Goal: Information Seeking & Learning: Learn about a topic

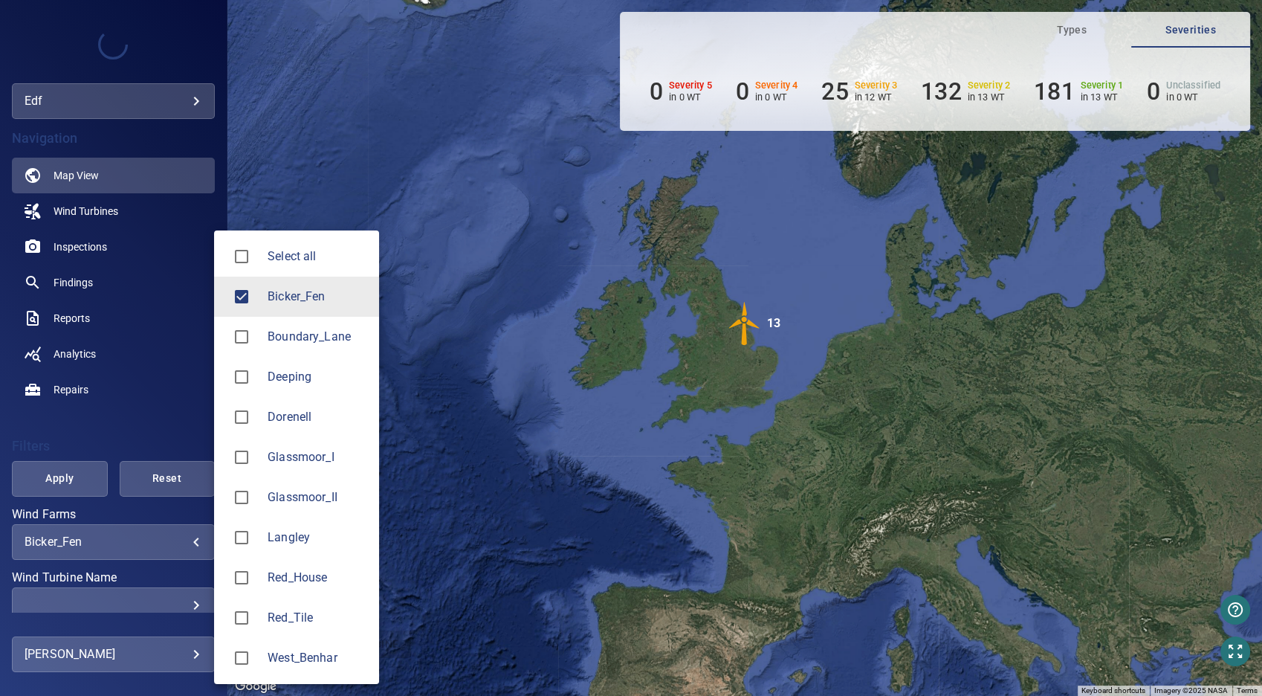
click at [182, 545] on body "**********" at bounding box center [631, 348] width 1262 height 696
click at [308, 296] on span "Bicker_Fen" at bounding box center [318, 297] width 100 height 18
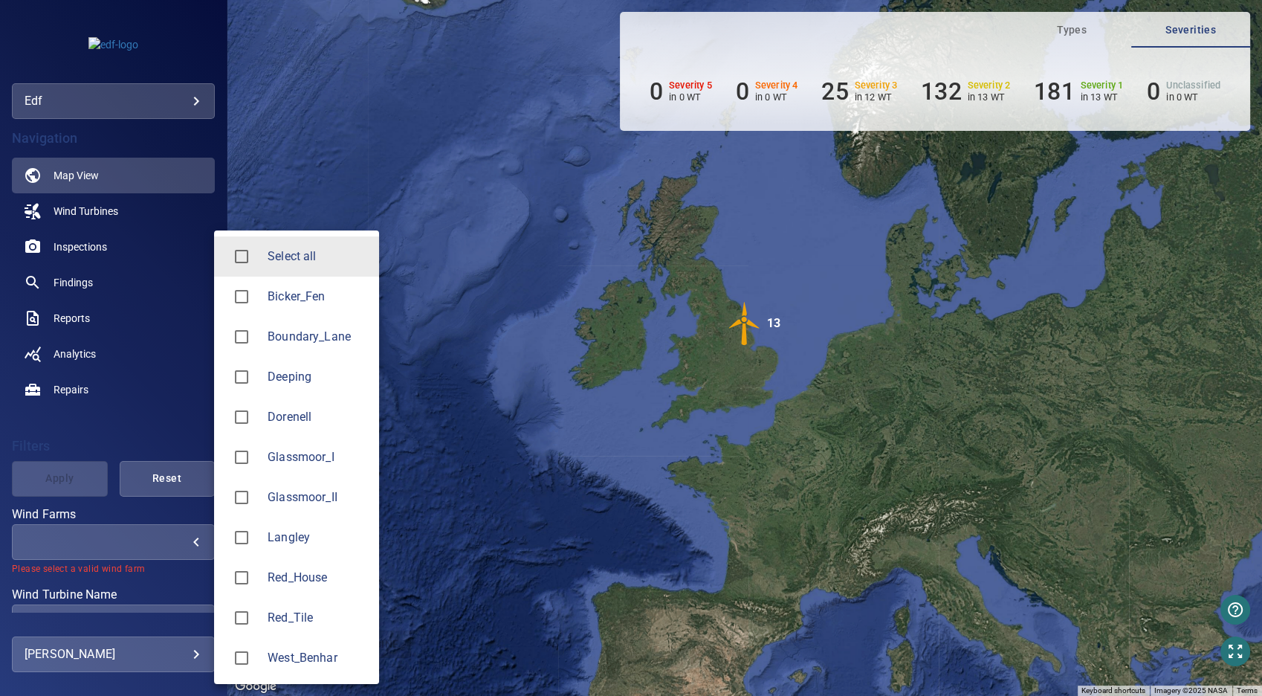
click at [308, 547] on li "Langley" at bounding box center [296, 537] width 165 height 40
type input "*******"
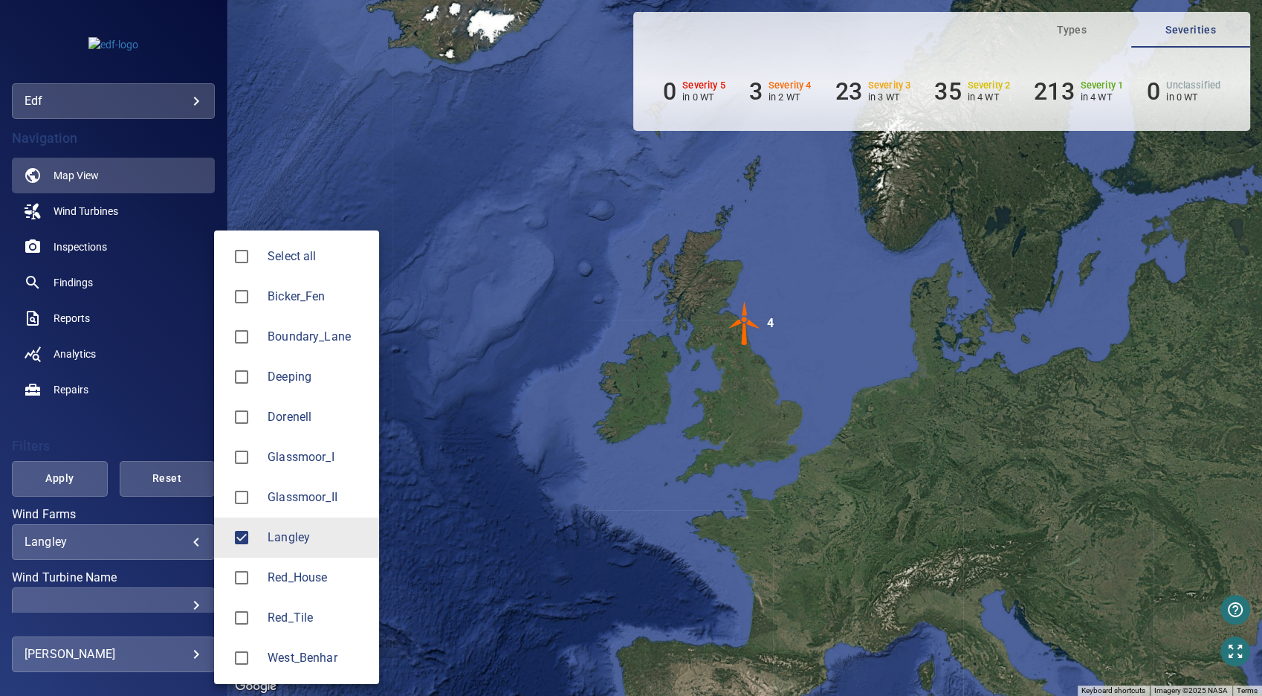
click at [103, 217] on div at bounding box center [631, 348] width 1262 height 696
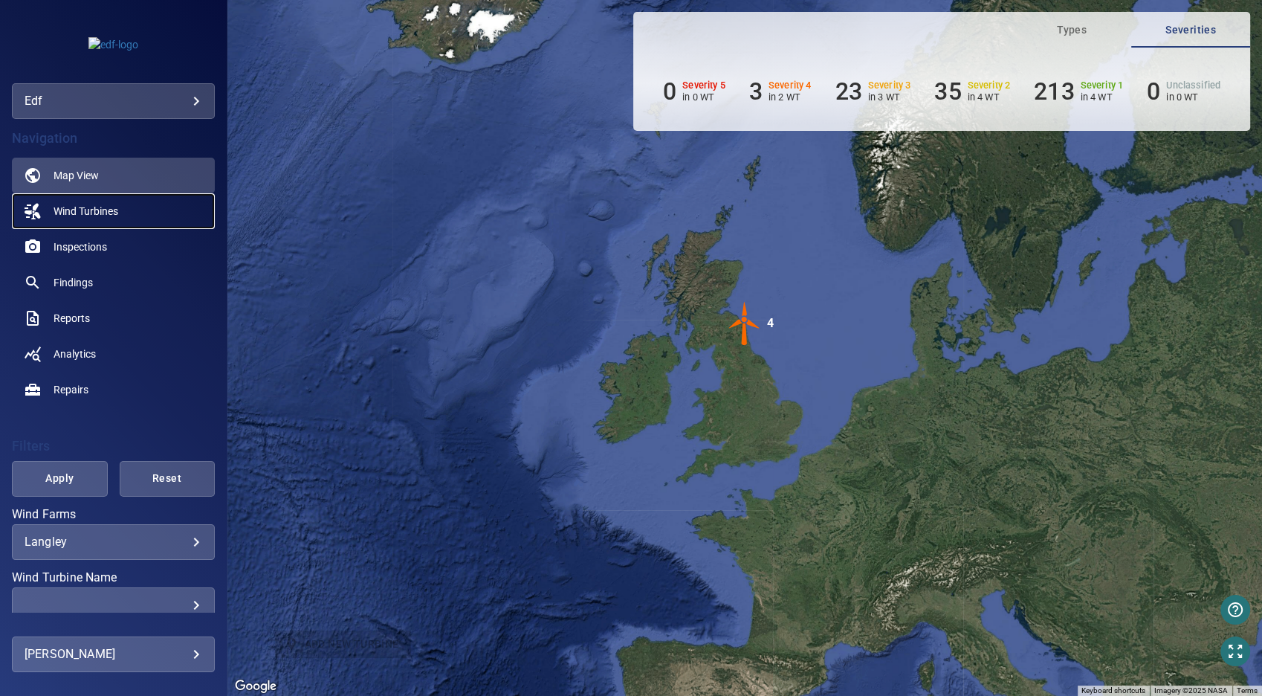
click at [104, 212] on span "Wind Turbines" at bounding box center [86, 211] width 65 height 15
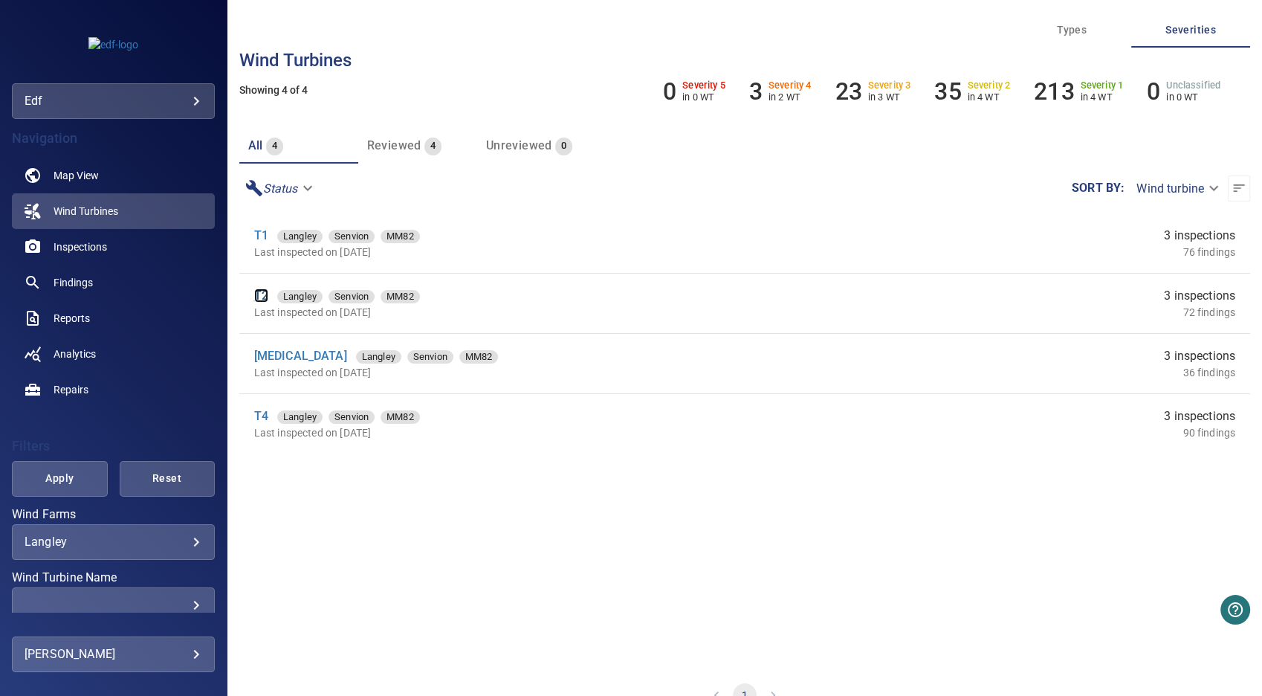
click at [261, 294] on link "T2" at bounding box center [261, 295] width 14 height 14
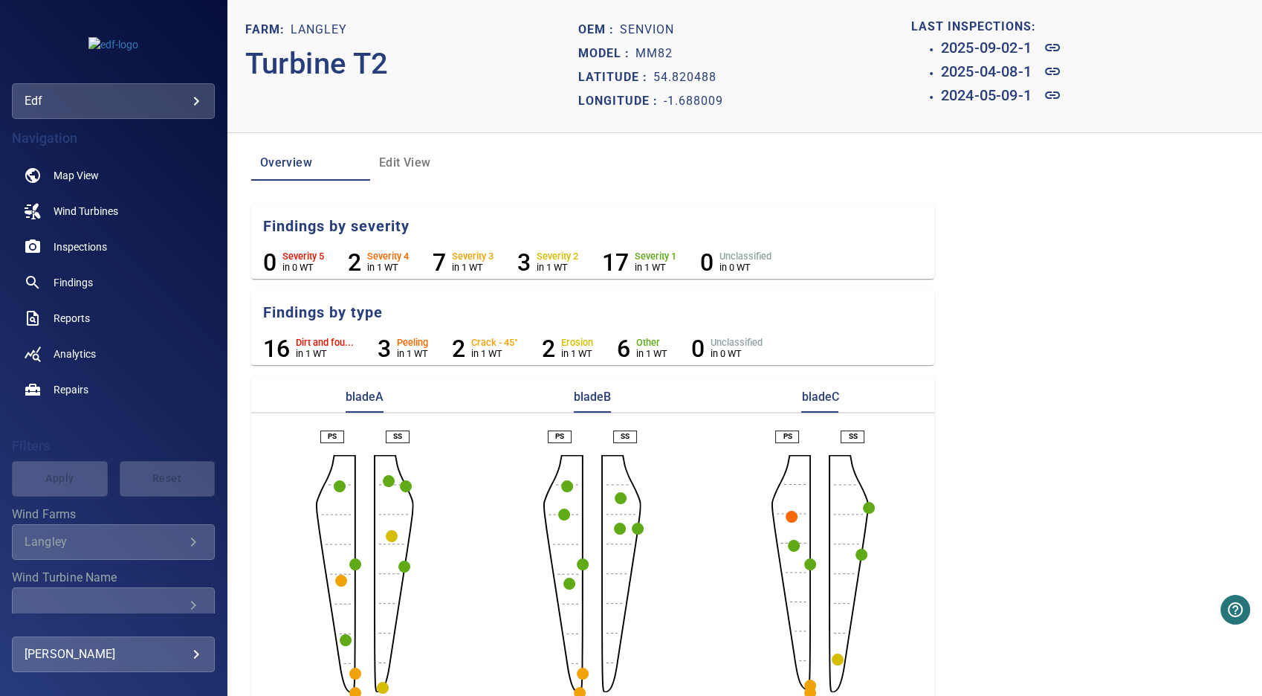
click at [577, 563] on circle "button" at bounding box center [583, 564] width 12 height 12
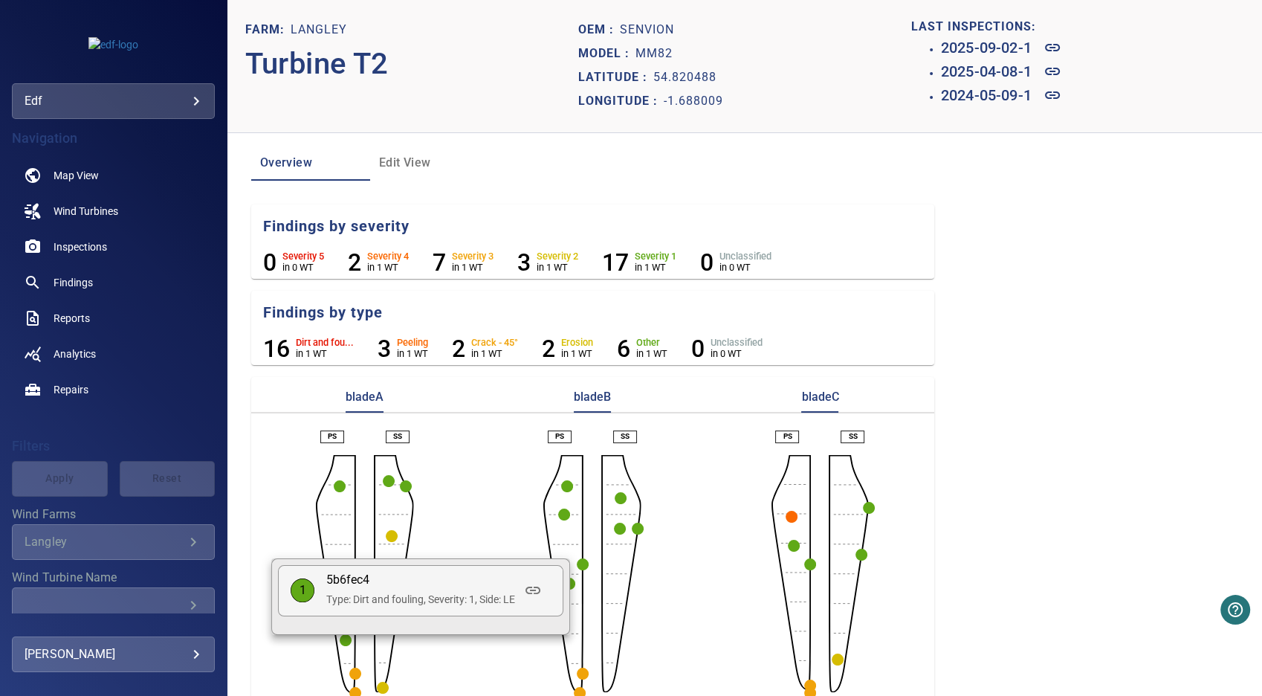
click at [589, 603] on div at bounding box center [631, 348] width 1262 height 696
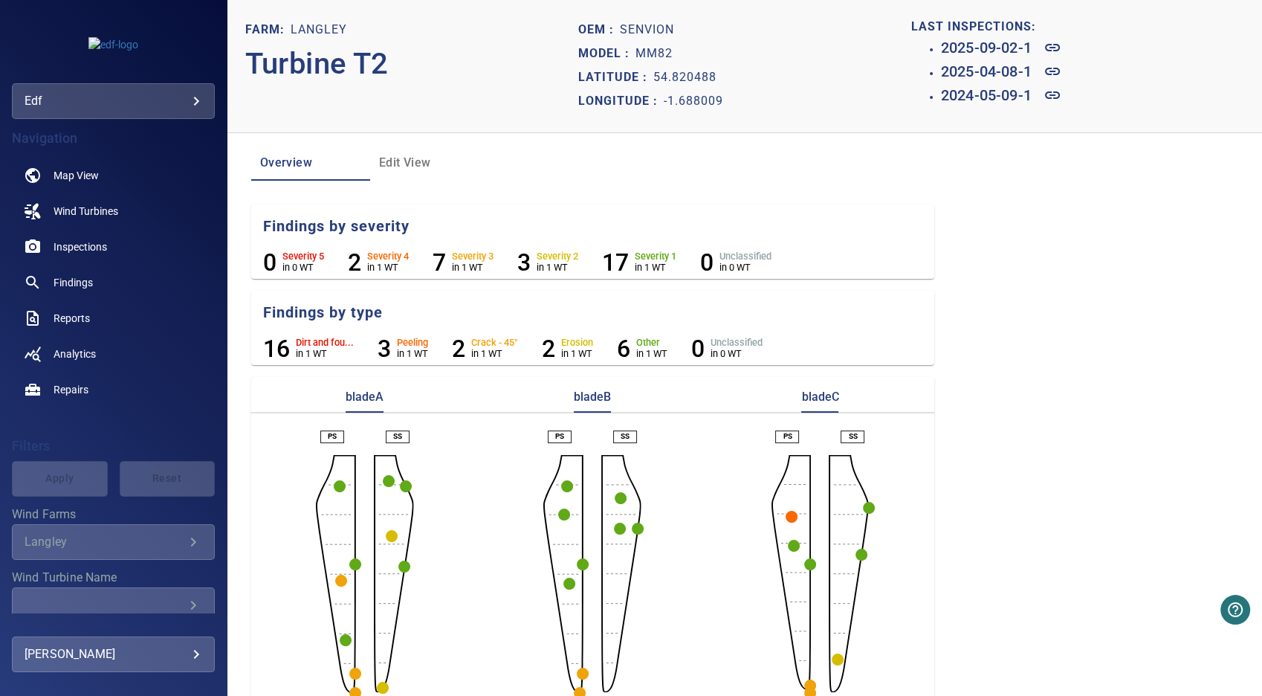
click at [568, 584] on circle "button" at bounding box center [569, 583] width 12 height 12
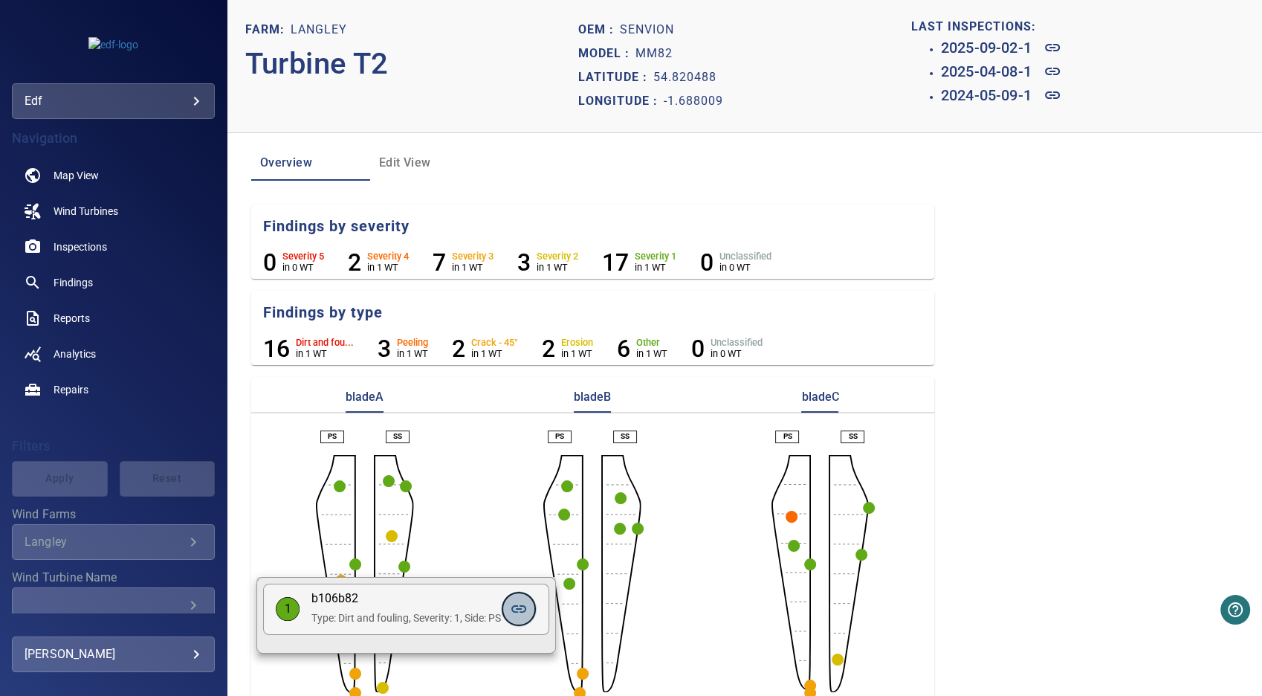
click at [523, 607] on icon at bounding box center [519, 609] width 18 height 18
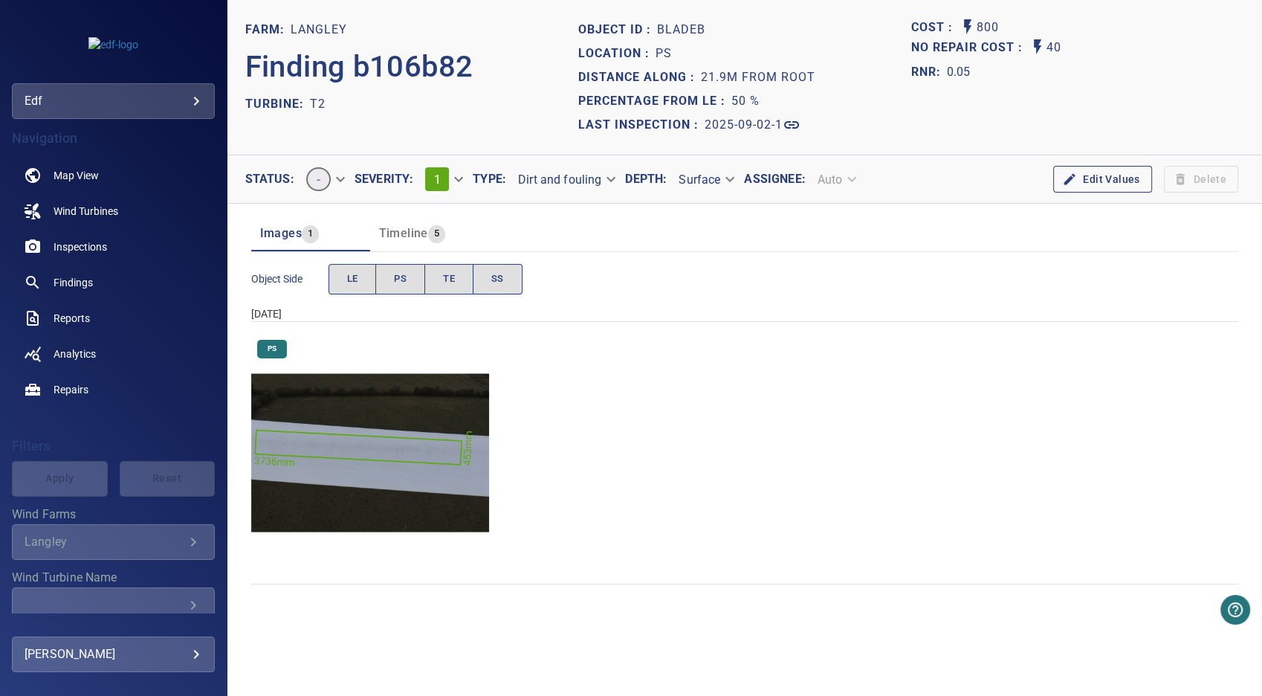
click at [415, 454] on img "Langley/T2/2025-09-02-1/2025-09-02-1/image28wp32.jpg" at bounding box center [370, 453] width 238 height 238
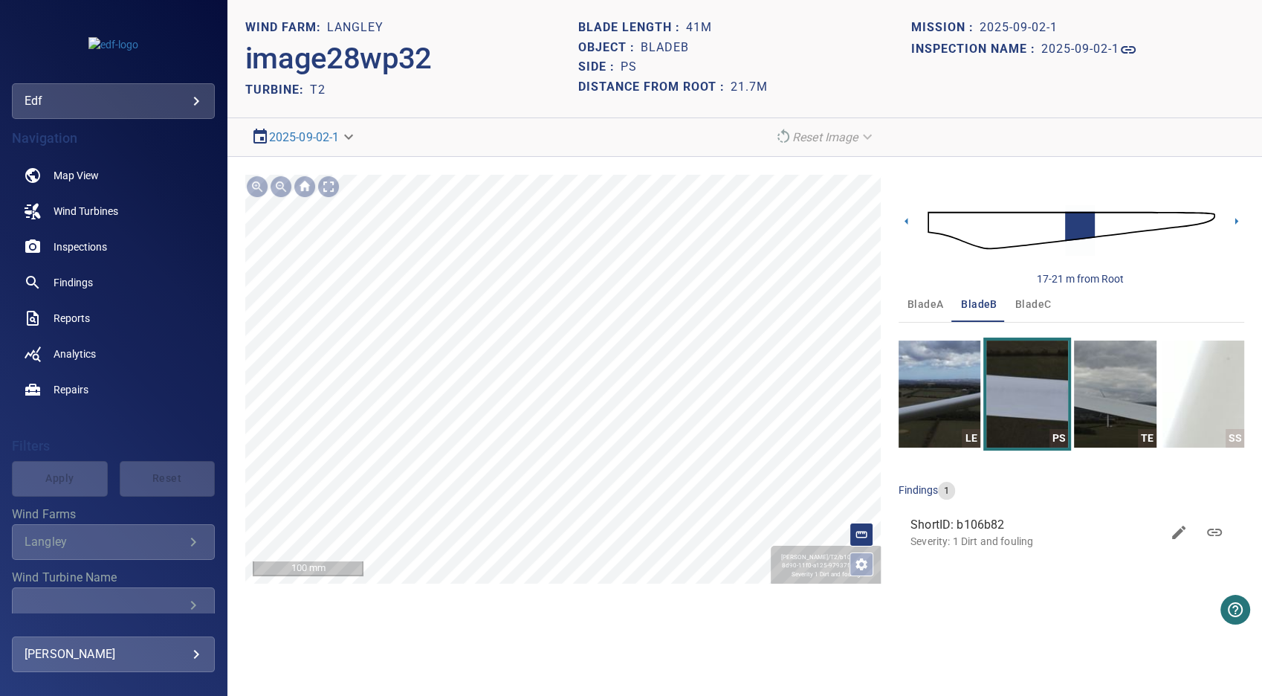
click at [779, 431] on icon at bounding box center [735, 386] width 4181 height 719
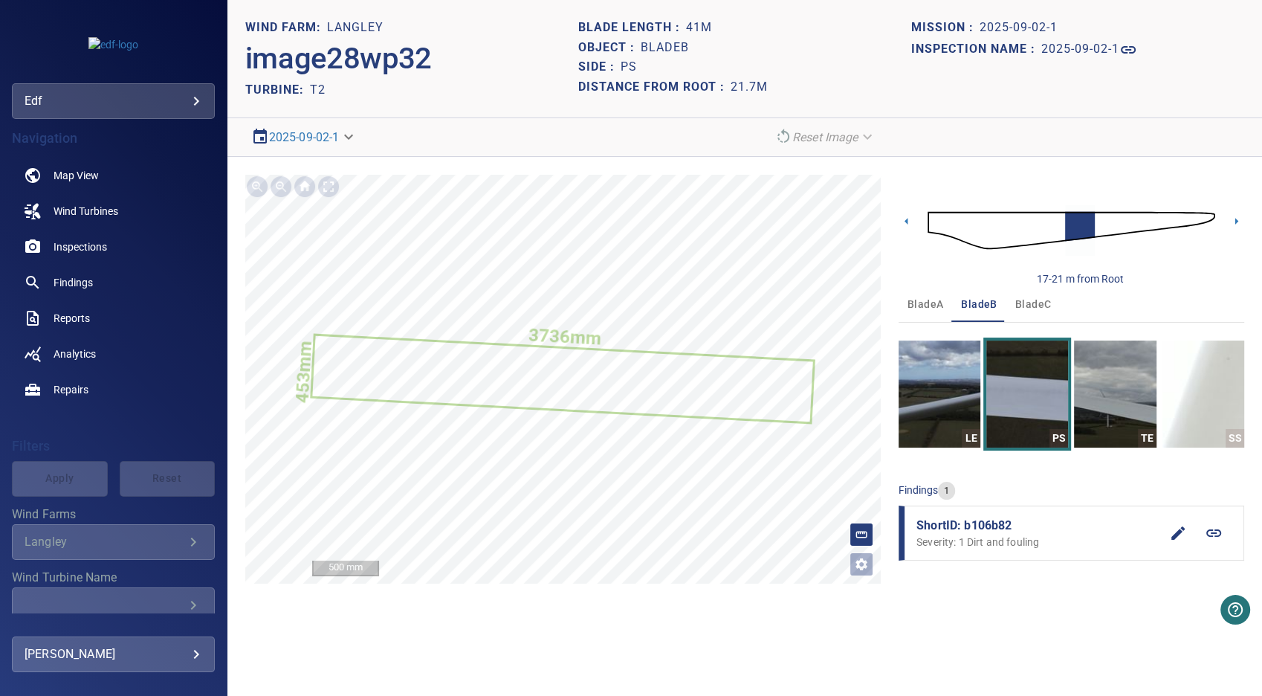
click at [1050, 227] on img at bounding box center [1071, 230] width 288 height 70
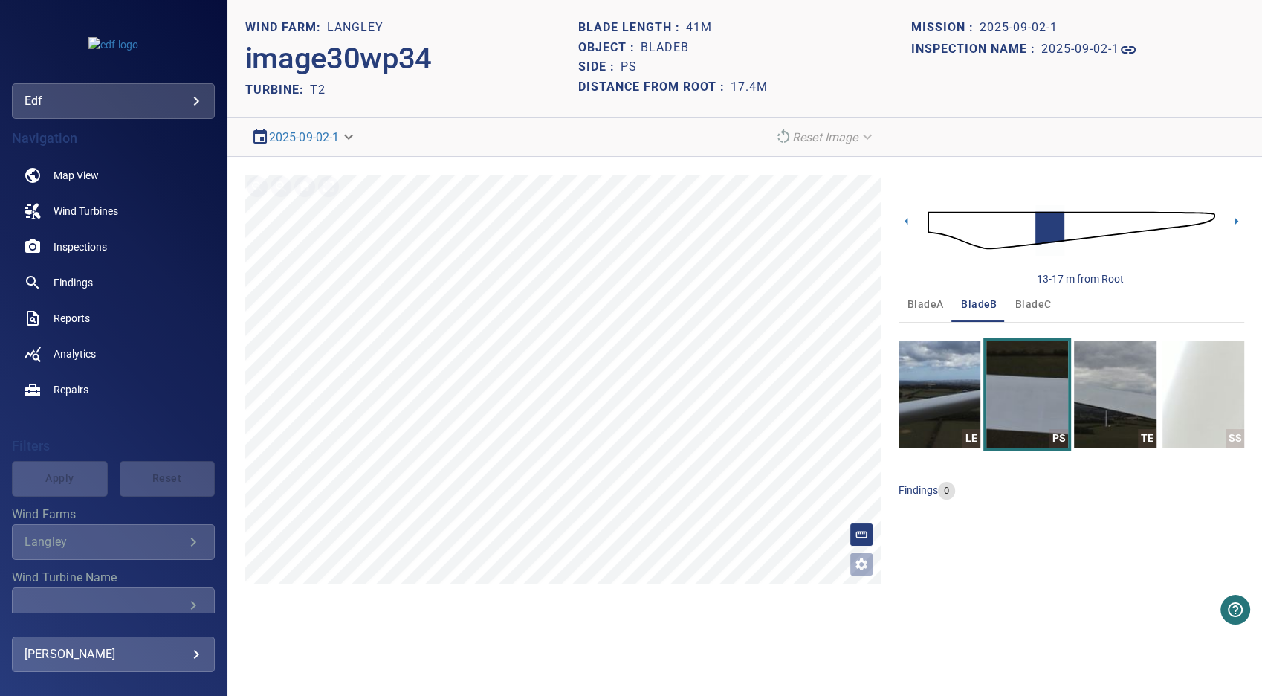
click at [1025, 223] on img at bounding box center [1071, 230] width 288 height 70
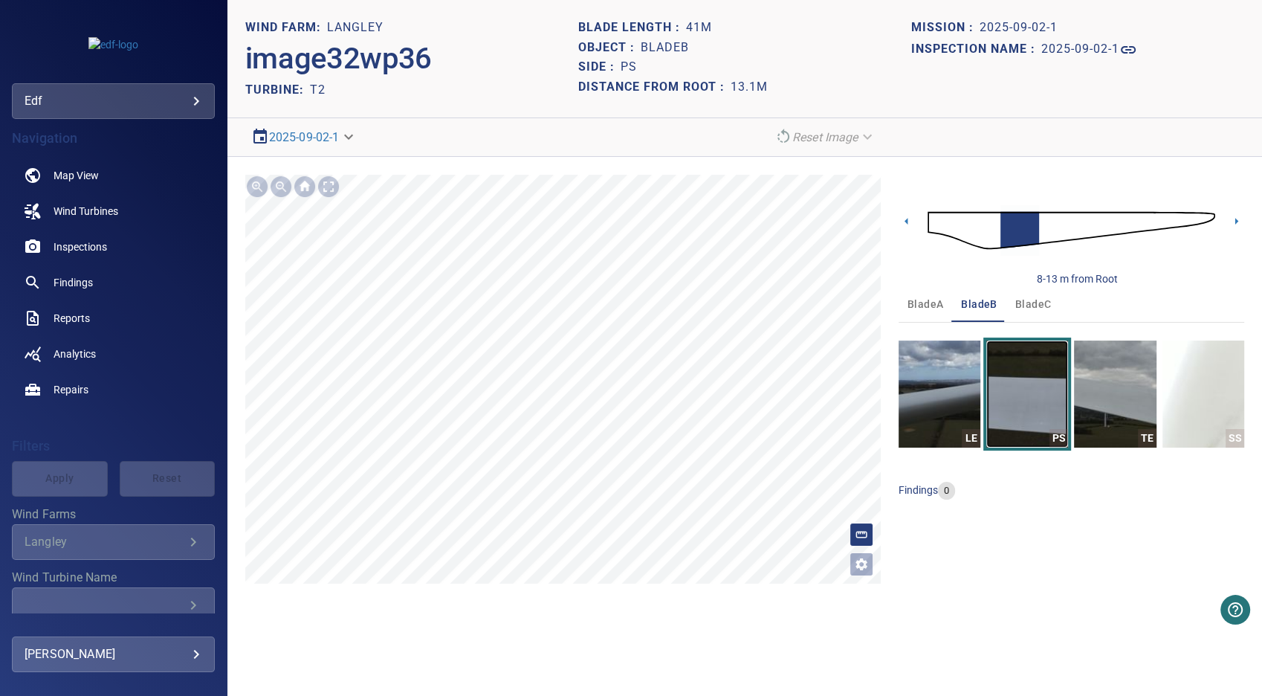
click at [1011, 409] on img "button" at bounding box center [1027, 393] width 82 height 107
click at [328, 184] on div at bounding box center [329, 187] width 24 height 24
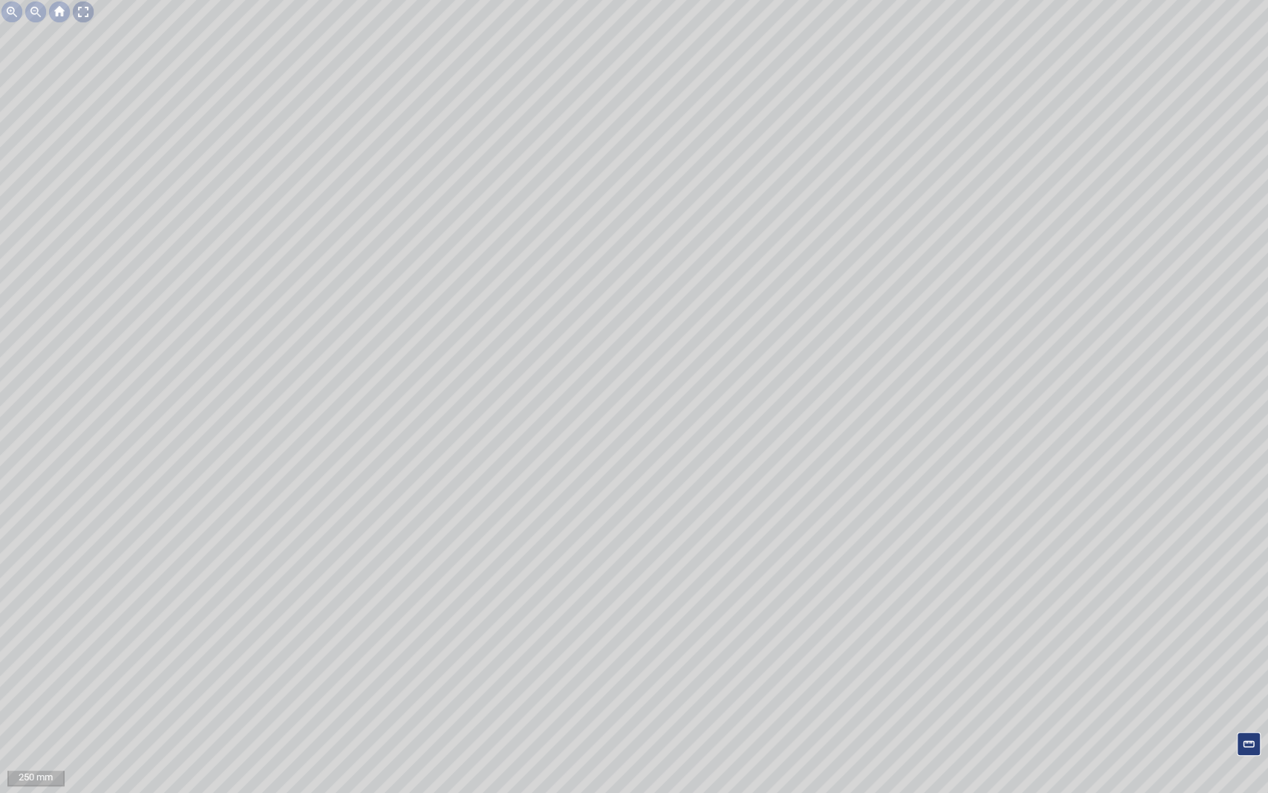
click at [85, 13] on div at bounding box center [83, 12] width 24 height 24
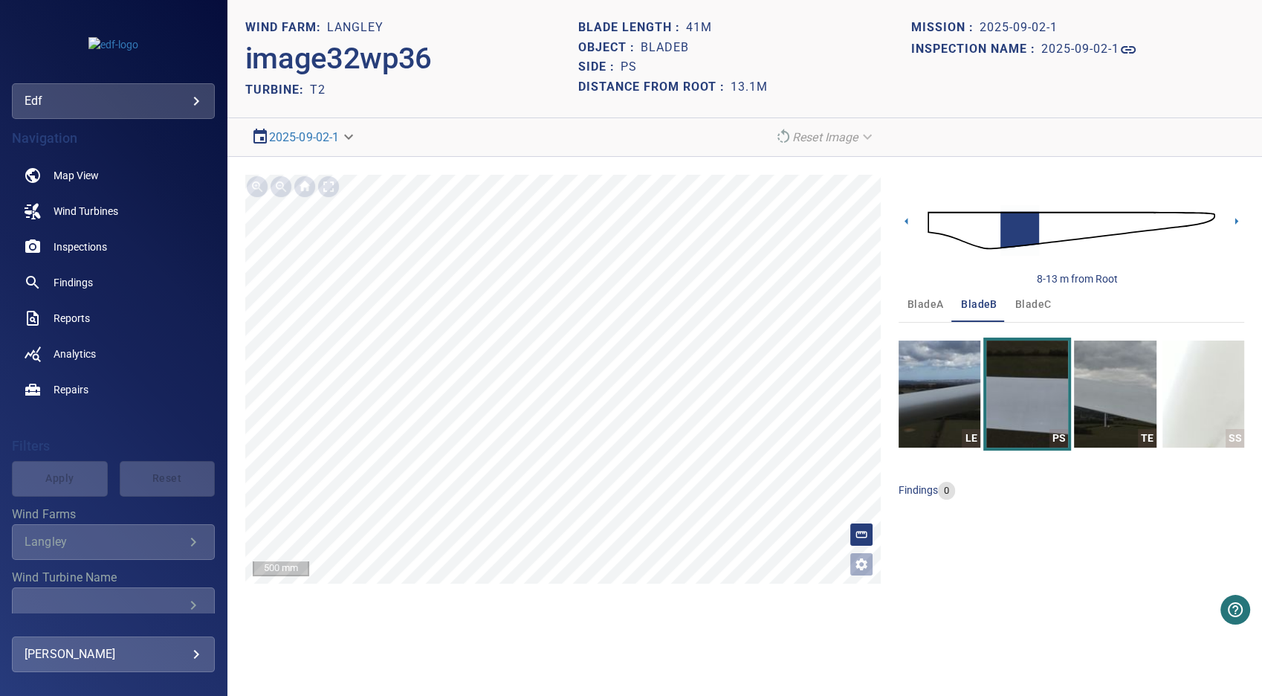
click at [346, 138] on body "**********" at bounding box center [631, 348] width 1262 height 696
click at [552, 395] on div at bounding box center [631, 348] width 1262 height 696
click at [323, 193] on div at bounding box center [329, 187] width 24 height 24
click at [1199, 402] on img "button" at bounding box center [1203, 393] width 82 height 107
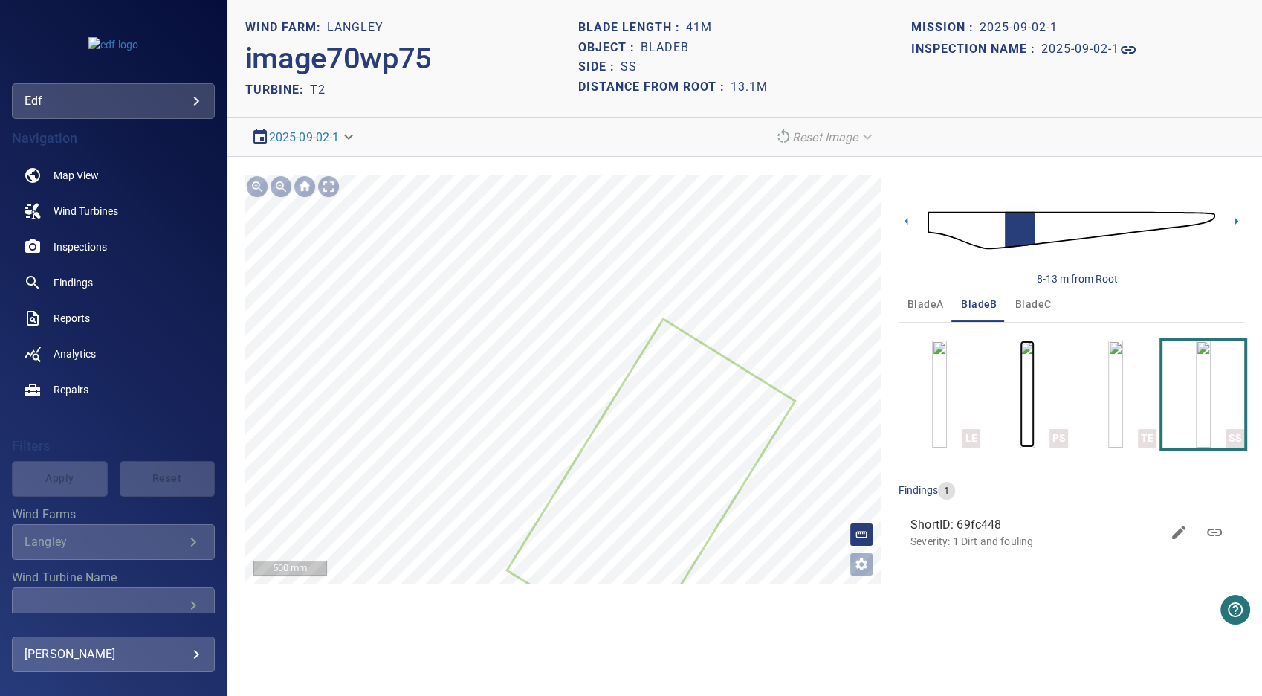
click at [1020, 390] on img "button" at bounding box center [1027, 393] width 15 height 107
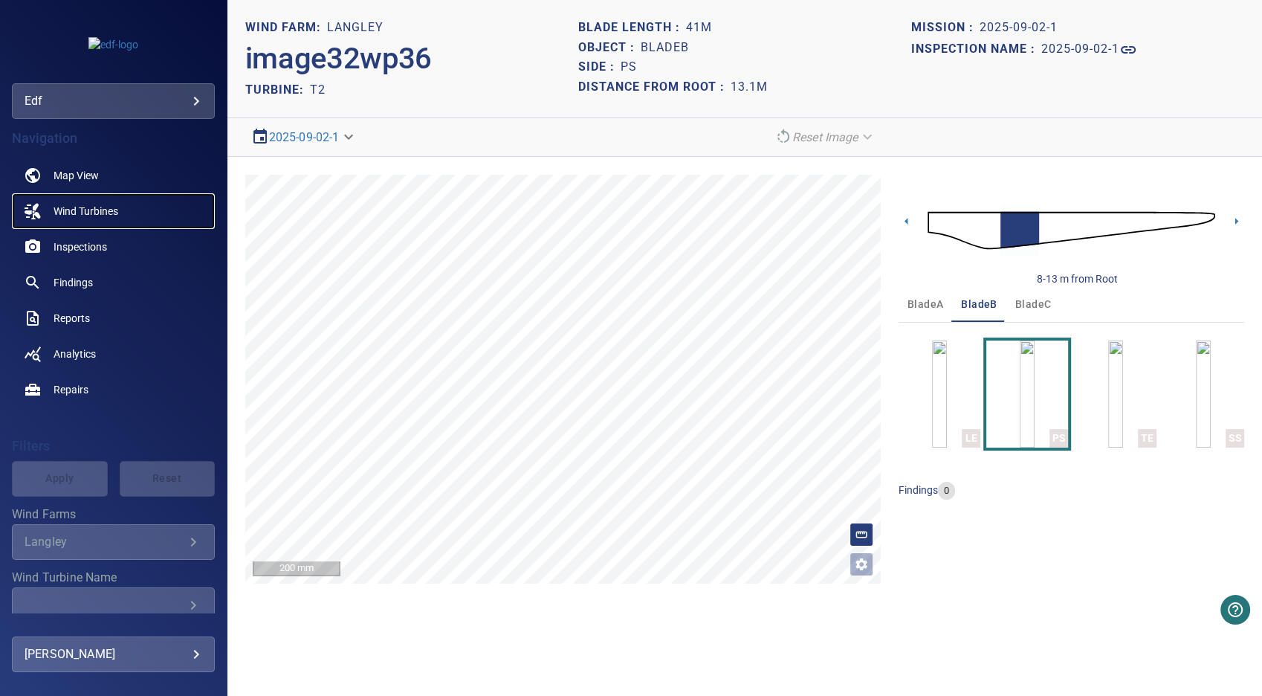
click at [104, 210] on span "Wind Turbines" at bounding box center [86, 211] width 65 height 15
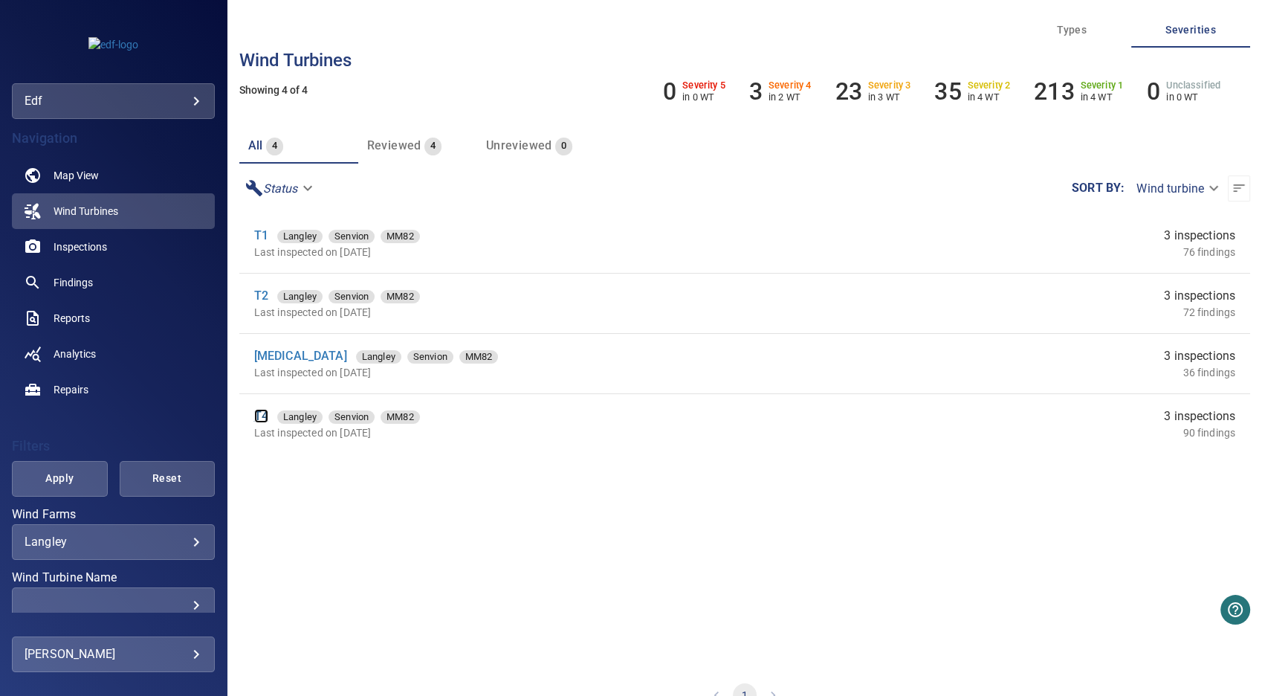
click at [260, 422] on link "T4" at bounding box center [261, 416] width 14 height 14
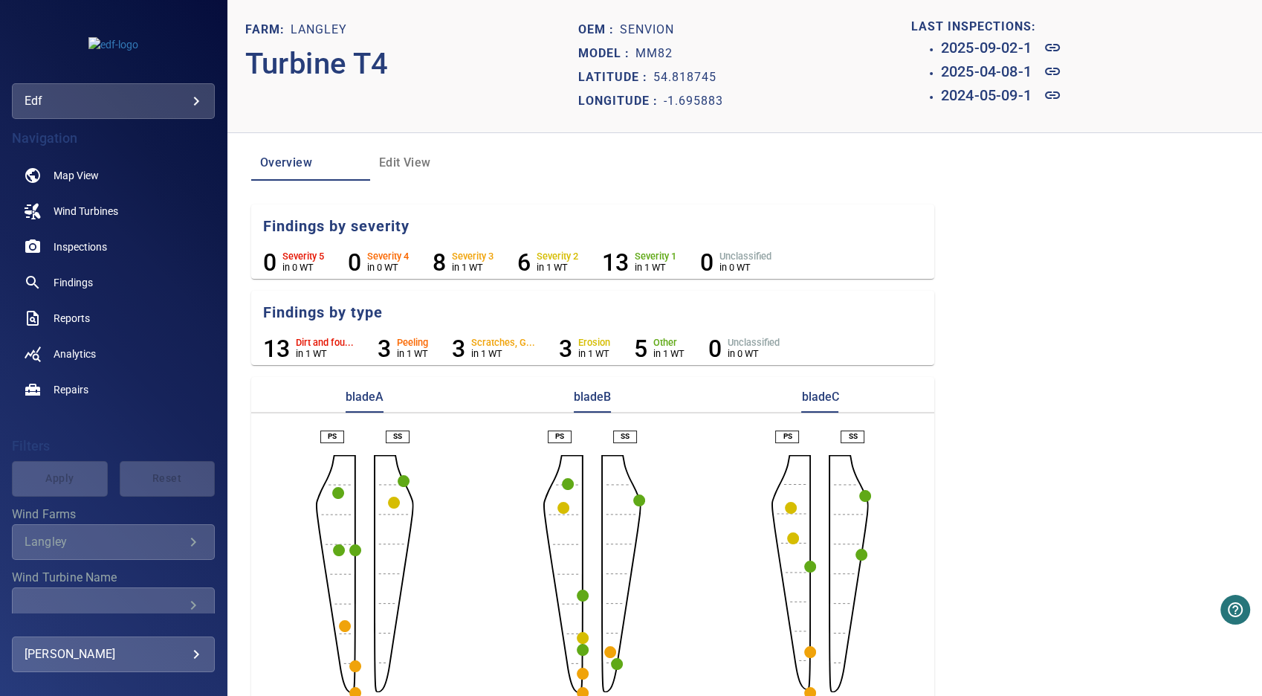
click at [789, 542] on circle "button" at bounding box center [793, 538] width 12 height 12
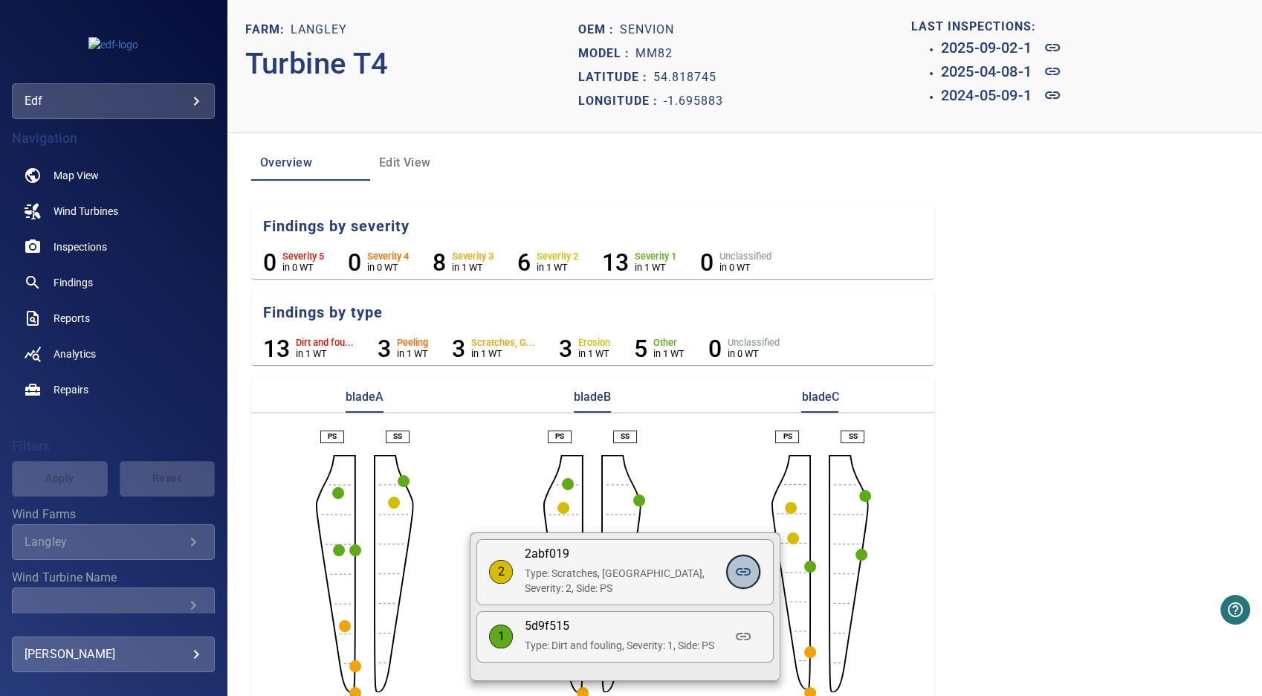
click at [742, 576] on icon at bounding box center [743, 572] width 18 height 18
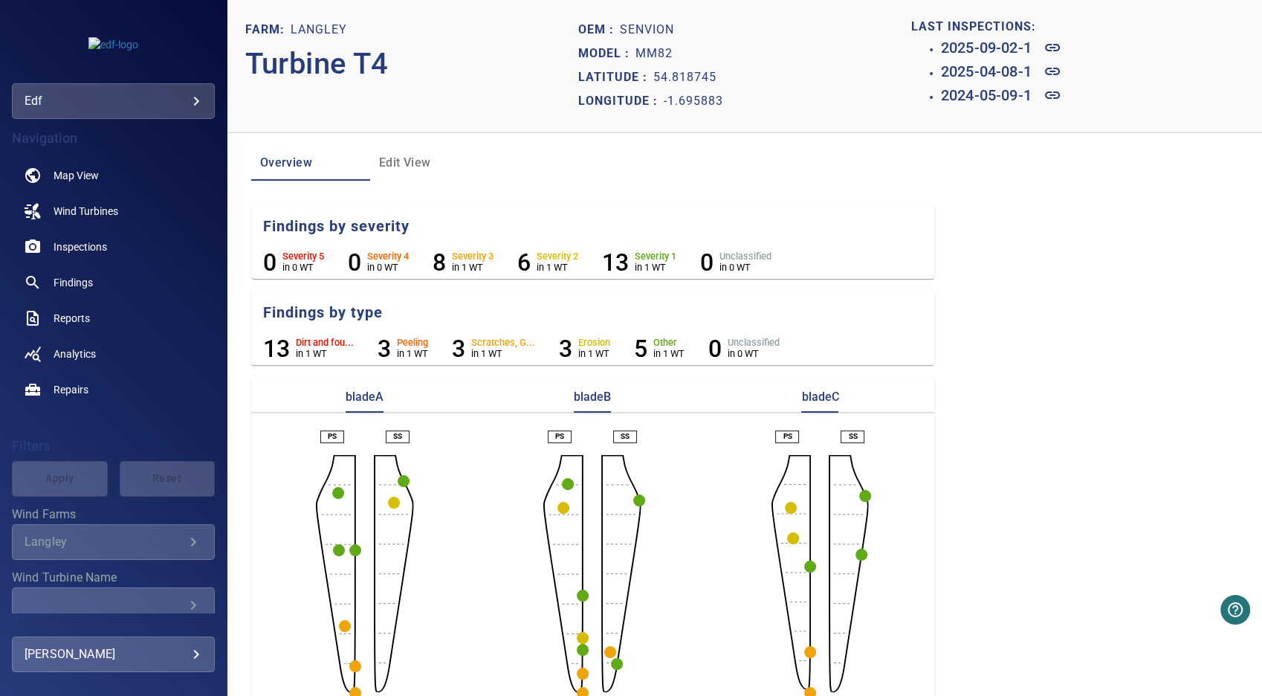
click at [787, 539] on circle "button" at bounding box center [793, 538] width 12 height 12
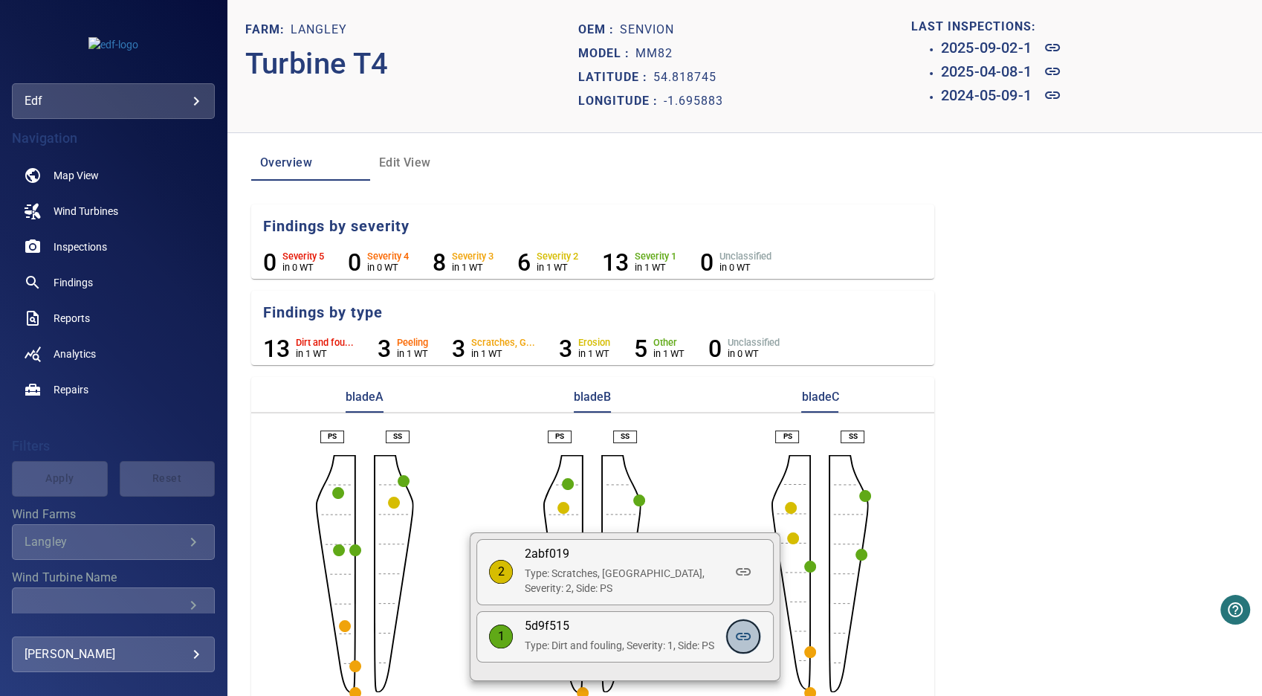
click at [748, 633] on icon at bounding box center [743, 635] width 15 height 7
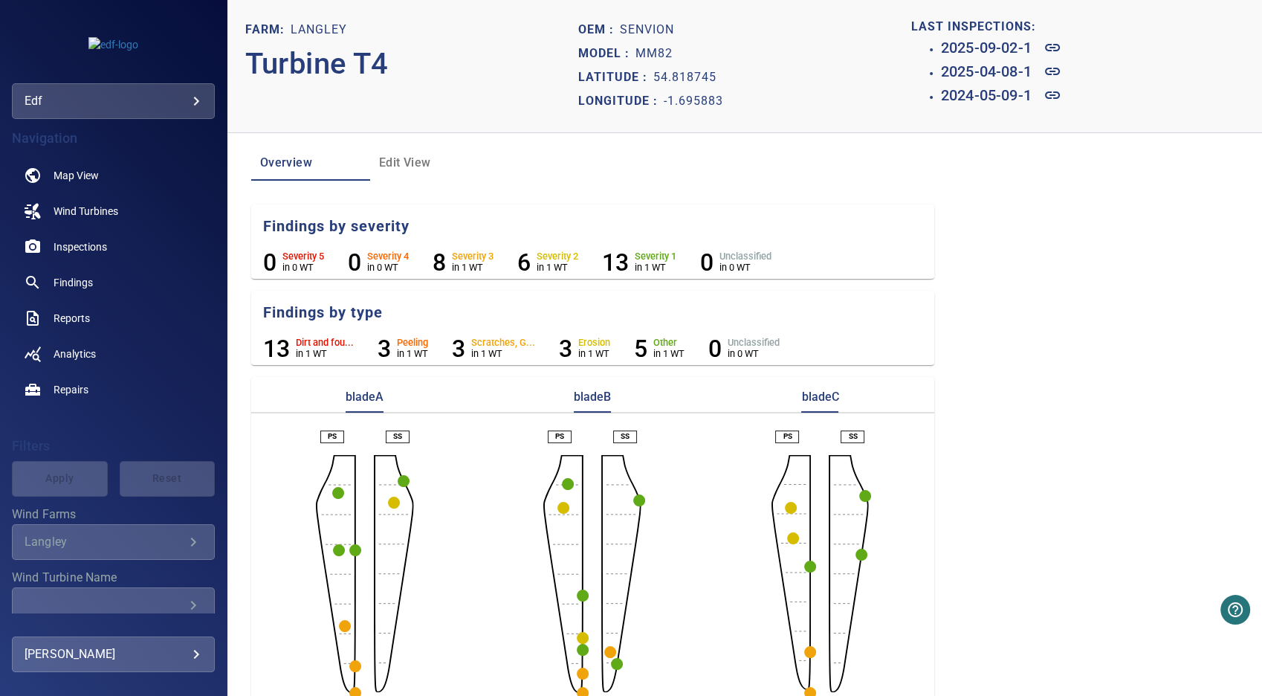
click at [787, 538] on circle "button" at bounding box center [793, 538] width 12 height 12
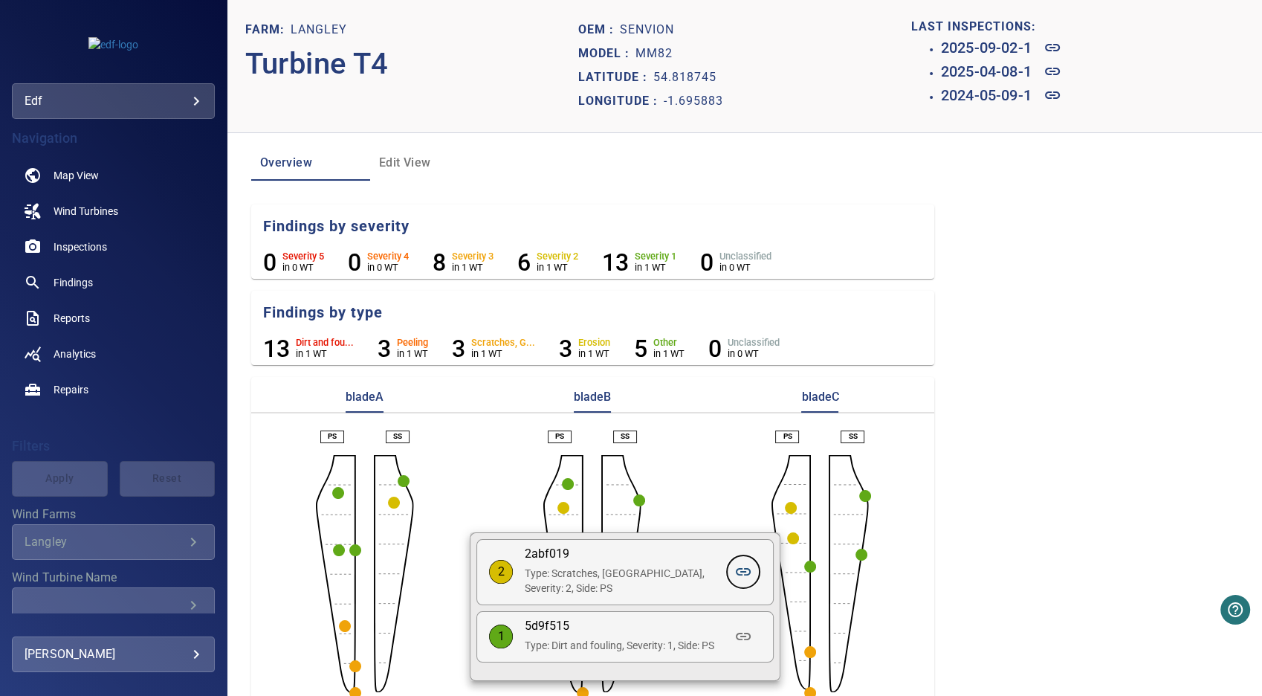
click at [743, 574] on icon at bounding box center [743, 572] width 18 height 18
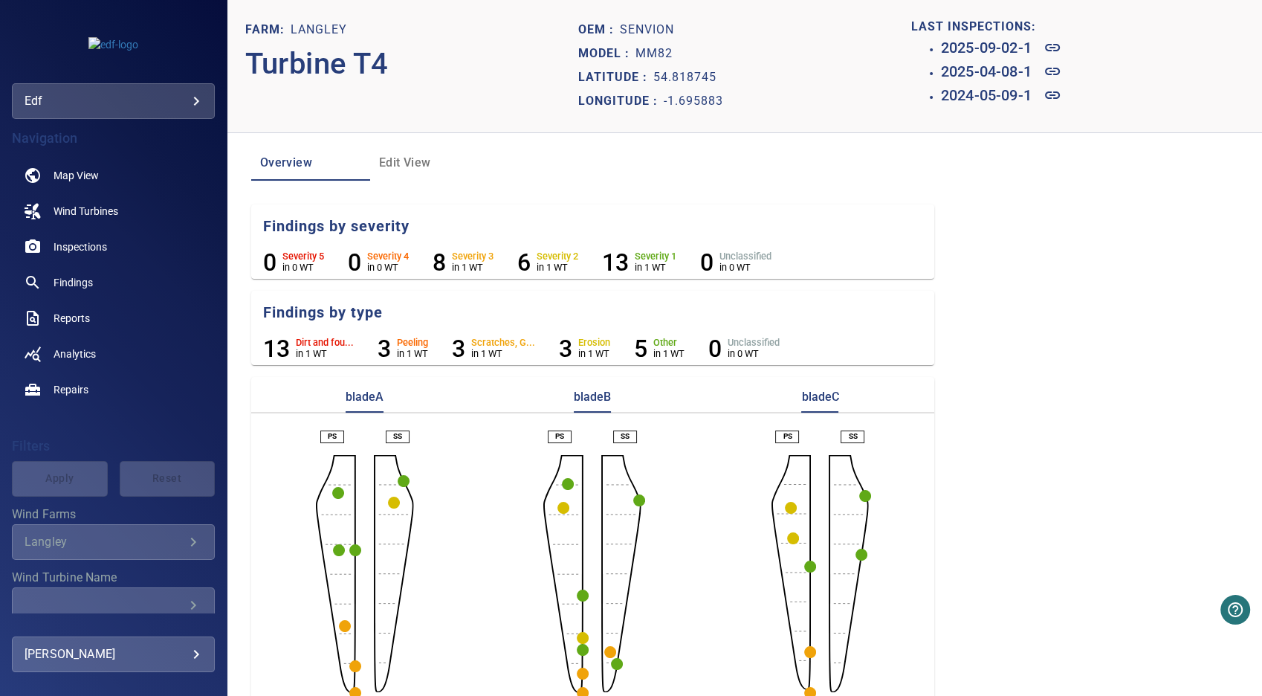
click at [785, 506] on circle "button" at bounding box center [791, 508] width 12 height 12
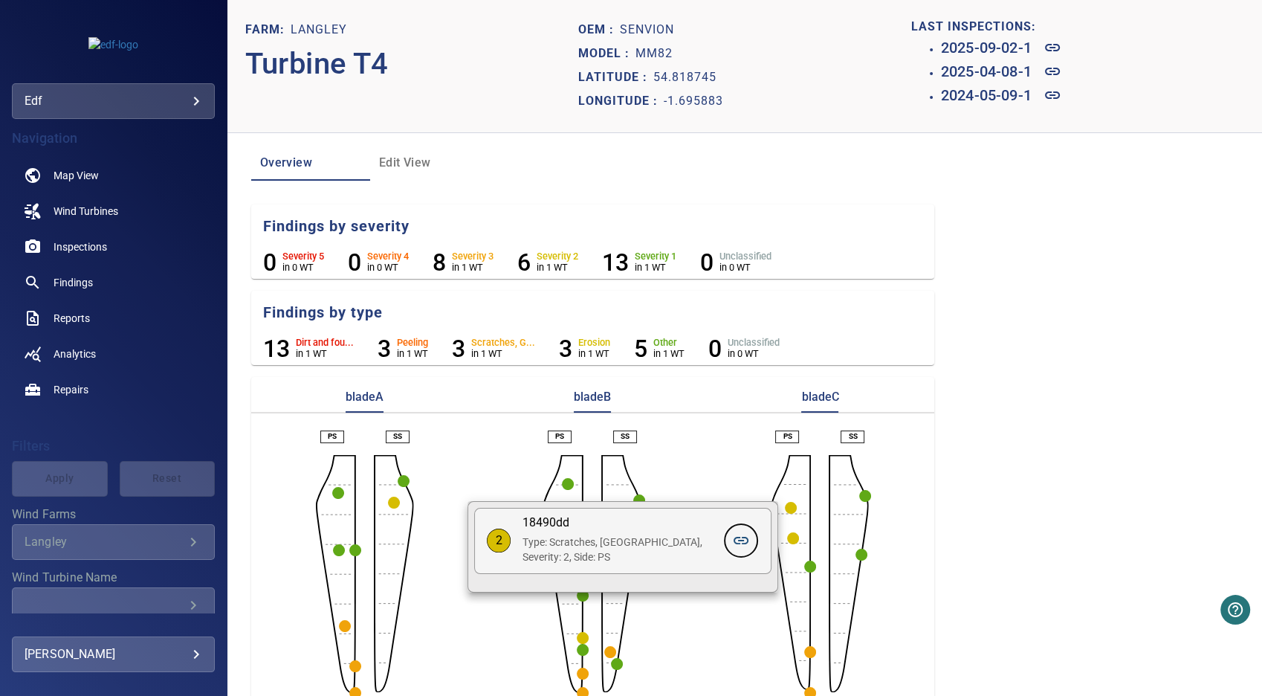
click at [743, 540] on icon at bounding box center [740, 540] width 15 height 7
